Goal: Check status: Check status

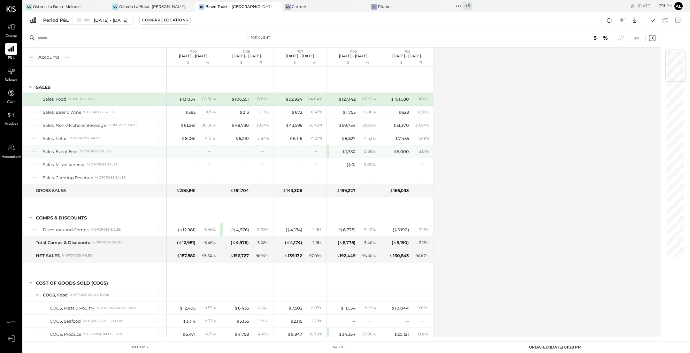
scroll to position [820, 0]
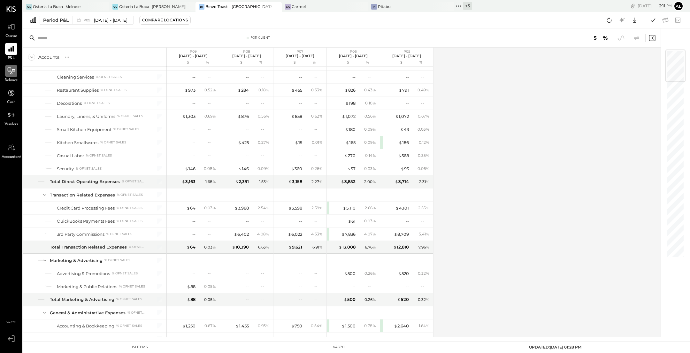
click at [14, 73] on icon at bounding box center [11, 71] width 8 height 8
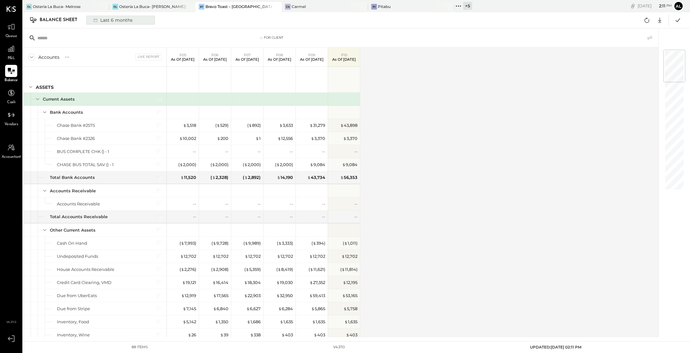
click at [115, 23] on div "Last 6 months" at bounding box center [112, 20] width 45 height 8
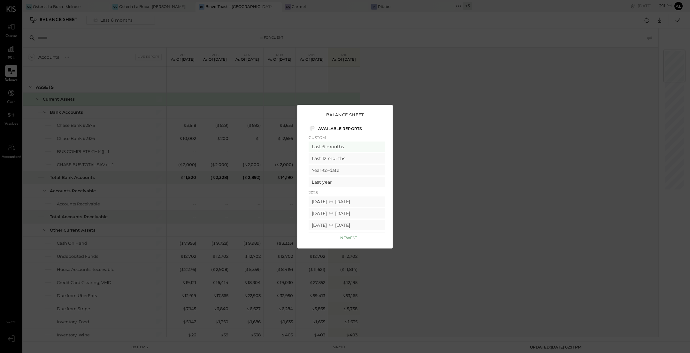
click at [428, 141] on div "Balance Sheet Available Reports Custom Last 6 months Last 12 months Year-to-dat…" at bounding box center [345, 176] width 690 height 353
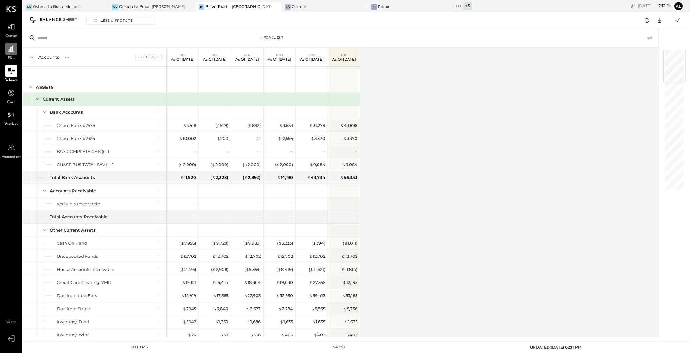
click at [14, 52] on icon at bounding box center [11, 49] width 8 height 8
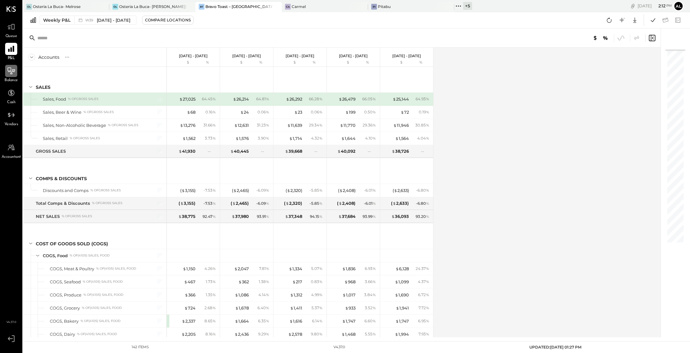
drag, startPoint x: 178, startPoint y: 56, endPoint x: 210, endPoint y: 56, distance: 31.6
click at [210, 56] on div "[DATE] - [DATE] $ %" at bounding box center [193, 57] width 53 height 19
click at [63, 18] on div "Weekly P&L" at bounding box center [56, 20] width 27 height 6
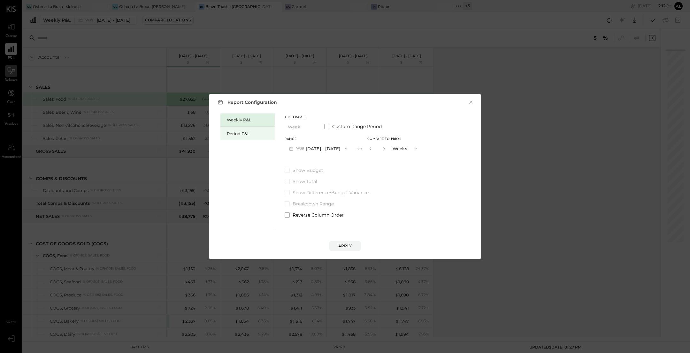
click at [251, 137] on div "Period P&L" at bounding box center [248, 133] width 54 height 13
click at [346, 146] on button "P10 [DATE] - [DATE]" at bounding box center [318, 149] width 66 height 12
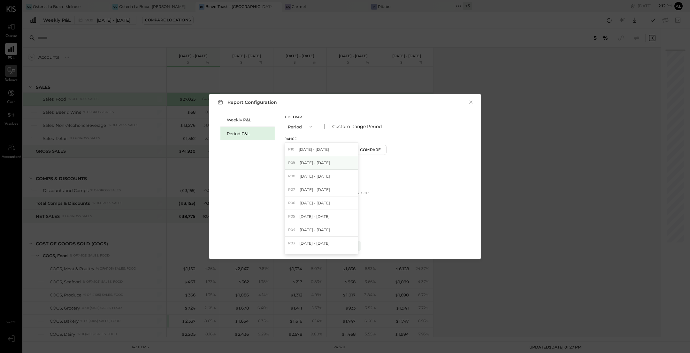
click at [331, 166] on div "P09 [DATE] - [DATE]" at bounding box center [321, 162] width 73 height 13
click at [352, 244] on div "Apply" at bounding box center [344, 245] width 13 height 5
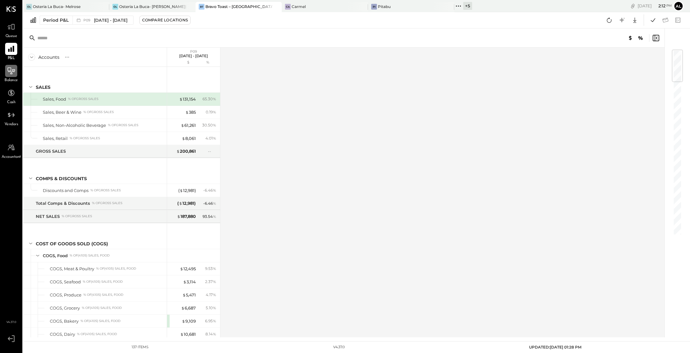
drag, startPoint x: 174, startPoint y: 56, endPoint x: 213, endPoint y: 57, distance: 39.0
click at [213, 57] on div "P09 [DATE] - [DATE] $ %" at bounding box center [193, 57] width 53 height 19
copy p "[DATE] - [DATE]"
